Goal: Task Accomplishment & Management: Manage account settings

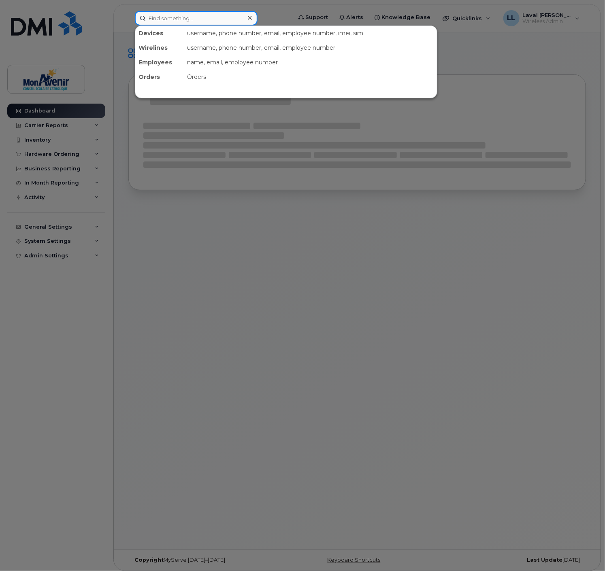
click at [175, 17] on input at bounding box center [196, 18] width 123 height 15
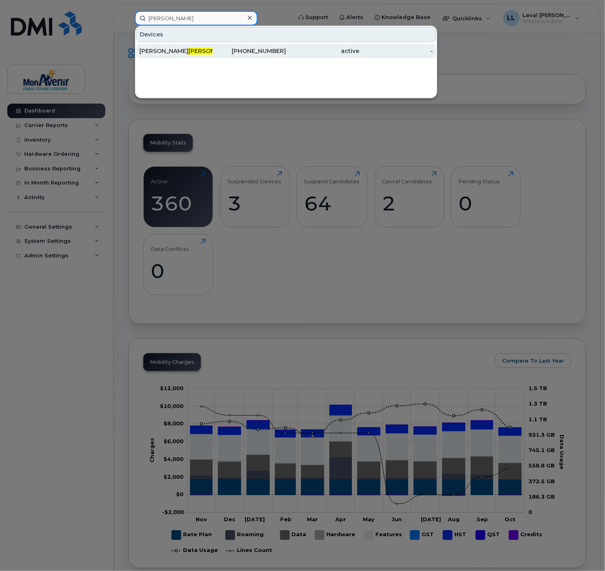
type input "[PERSON_NAME]"
click at [159, 51] on div "[PERSON_NAME]" at bounding box center [175, 51] width 73 height 8
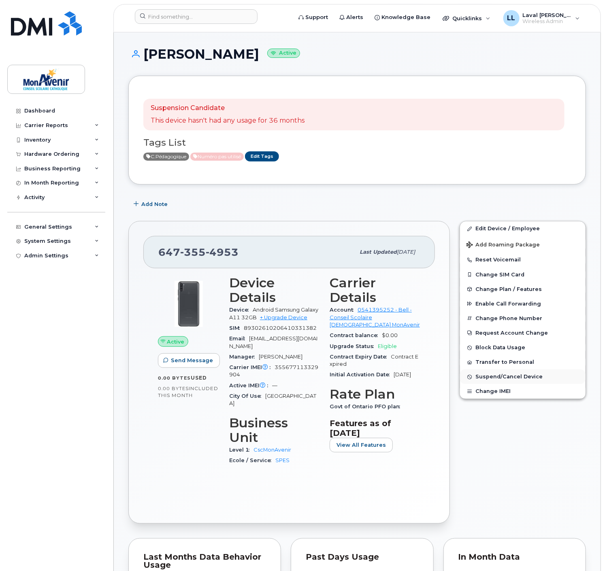
click at [483, 380] on span "Suspend/Cancel Device" at bounding box center [508, 377] width 67 height 6
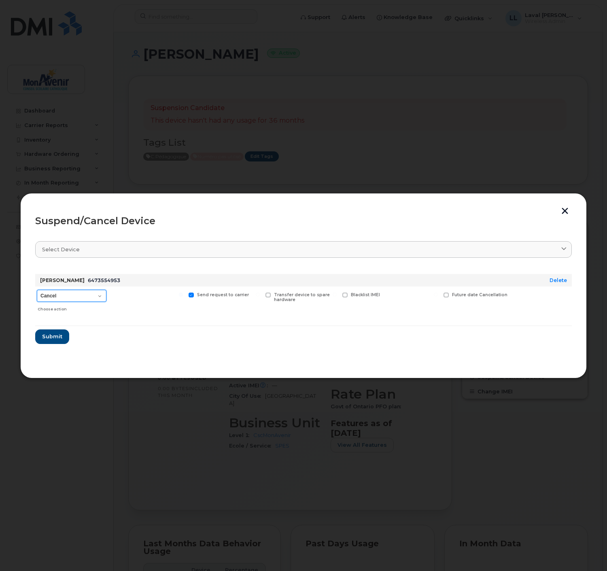
click at [102, 299] on select "Cancel Suspend - Extend Suspension Suspend - Reduced Rate Suspend - Full Rate S…" at bounding box center [72, 296] width 70 height 12
